Goal: Find specific page/section: Find specific page/section

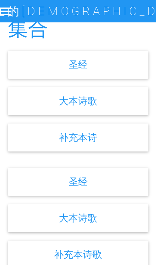
scroll to position [274, 0]
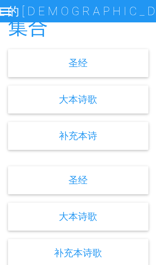
click at [105, 143] on div "补充本诗" at bounding box center [78, 136] width 140 height 28
click at [82, 141] on link "补充本诗" at bounding box center [78, 136] width 38 height 12
click at [104, 143] on div "补充本诗" at bounding box center [78, 136] width 140 height 28
click at [126, 148] on div "补充本诗" at bounding box center [78, 136] width 140 height 28
click at [95, 141] on link "补充本诗" at bounding box center [78, 136] width 38 height 12
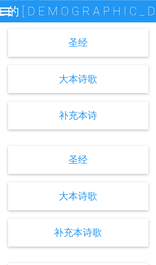
scroll to position [299, 0]
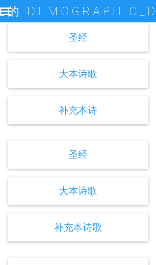
click at [94, 233] on link "补充本诗歌" at bounding box center [78, 227] width 48 height 12
click at [95, 221] on link "补充本诗歌" at bounding box center [78, 227] width 48 height 12
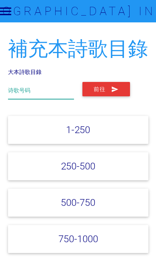
click at [21, 85] on input "text" at bounding box center [41, 90] width 66 height 17
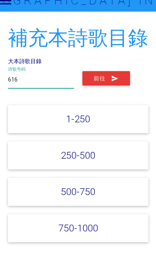
type input "616"
click at [107, 82] on button "前往" at bounding box center [106, 89] width 48 height 14
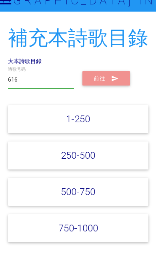
scroll to position [11, 0]
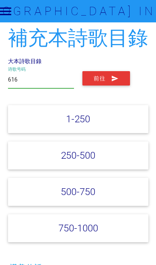
click at [35, 78] on input "616" at bounding box center [41, 79] width 66 height 17
click at [40, 62] on link "大本詩歌目錄" at bounding box center [25, 60] width 34 height 7
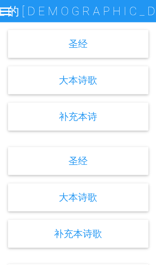
scroll to position [301, 0]
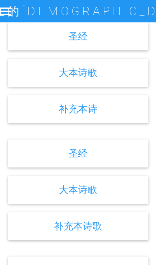
click at [101, 232] on link "补充本诗歌" at bounding box center [78, 226] width 48 height 12
click at [123, 73] on div "大本诗歌" at bounding box center [78, 73] width 140 height 28
click at [110, 84] on div "大本诗歌" at bounding box center [78, 73] width 140 height 28
click at [85, 78] on link "大本诗歌" at bounding box center [78, 73] width 38 height 12
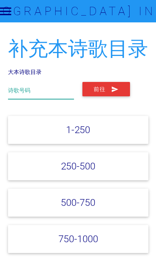
click at [17, 84] on input "text" at bounding box center [41, 90] width 66 height 17
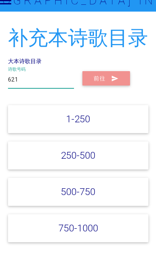
type input "621"
click at [117, 82] on icon "submit" at bounding box center [115, 89] width 8 height 14
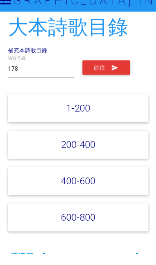
type input "178"
click at [120, 73] on button "前往" at bounding box center [106, 78] width 48 height 14
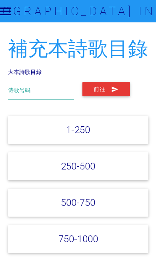
click at [22, 82] on input "text" at bounding box center [41, 90] width 66 height 17
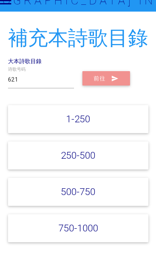
click at [123, 82] on button "前往" at bounding box center [106, 89] width 48 height 14
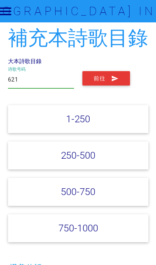
click at [20, 81] on input "621" at bounding box center [41, 79] width 66 height 17
type input "6"
type input "178"
click at [110, 71] on button "前往" at bounding box center [106, 78] width 48 height 14
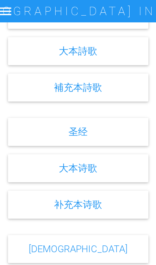
scroll to position [310, 0]
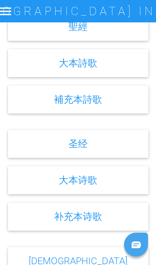
click at [127, 67] on div "大本詩歌" at bounding box center [78, 63] width 140 height 28
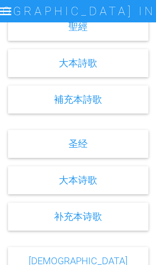
click at [113, 61] on div "大本詩歌" at bounding box center [78, 63] width 140 height 28
click at [96, 69] on link "大本詩歌" at bounding box center [78, 63] width 38 height 12
